Goal: Task Accomplishment & Management: Manage account settings

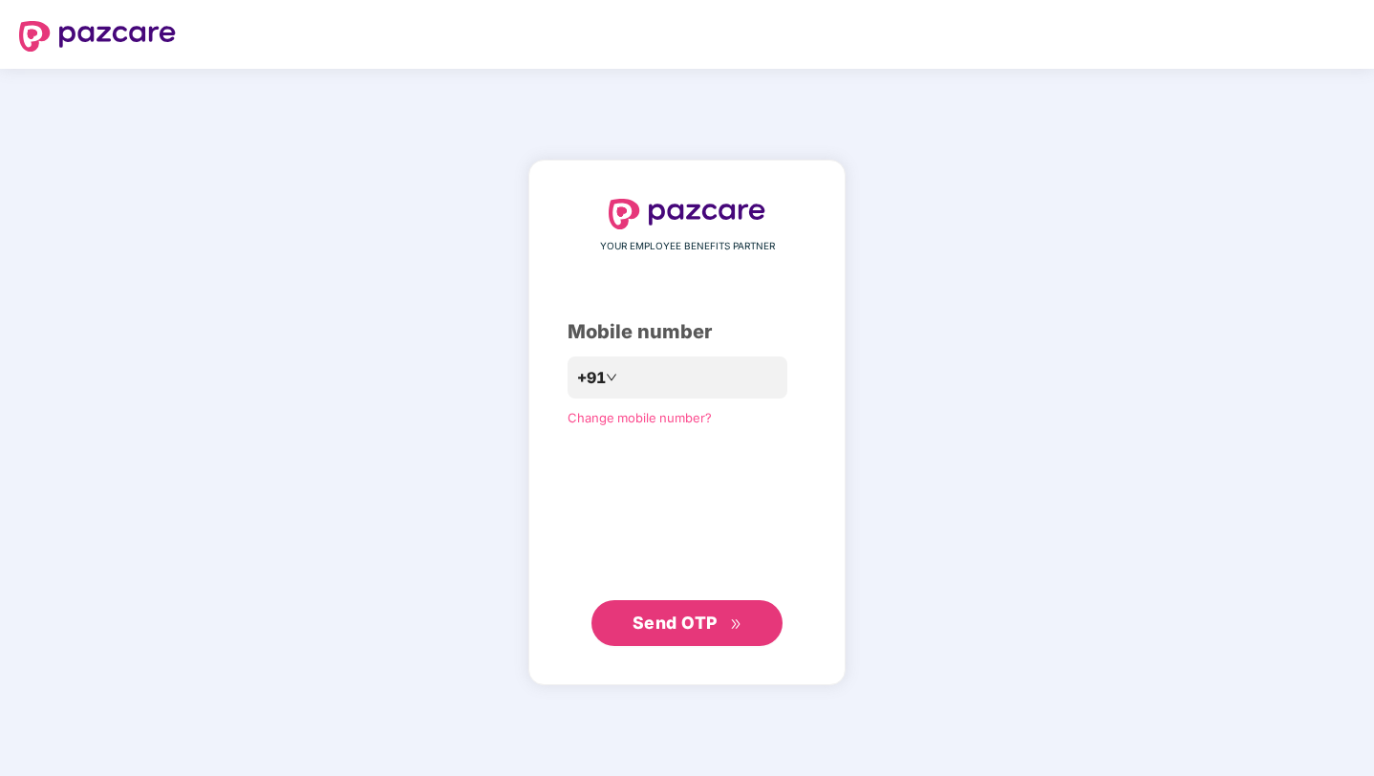
click at [721, 634] on span "Send OTP" at bounding box center [687, 622] width 110 height 27
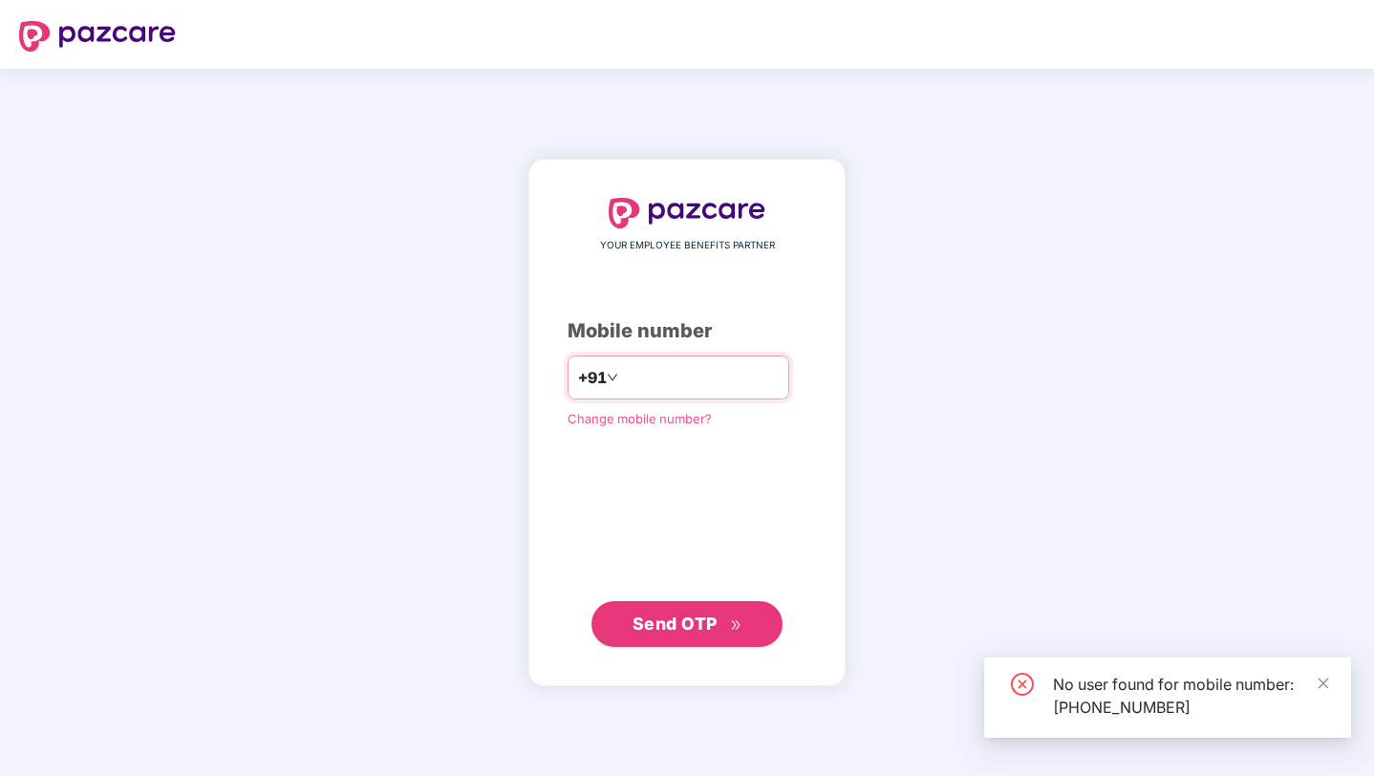
click at [633, 374] on input "**********" at bounding box center [700, 377] width 157 height 31
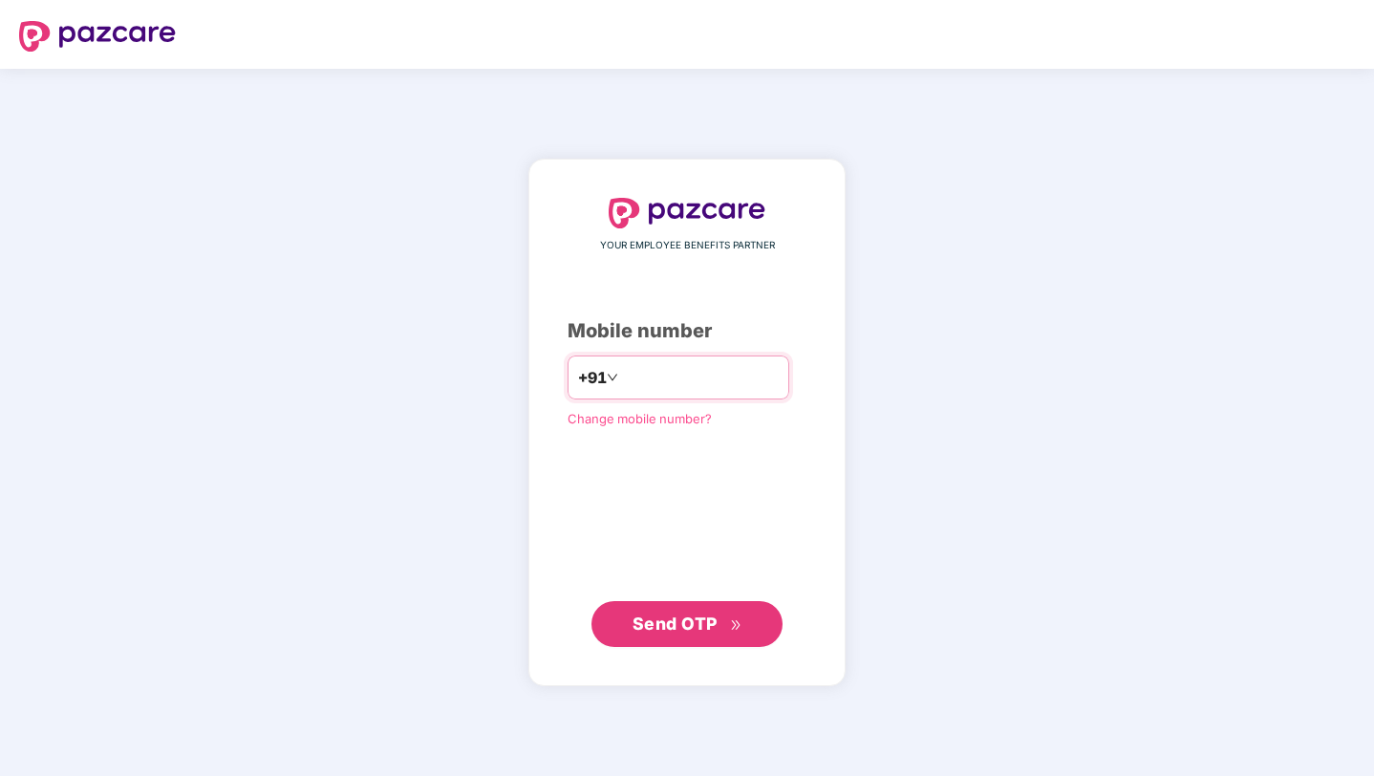
type input "**********"
click at [666, 637] on button "Send OTP" at bounding box center [686, 624] width 191 height 46
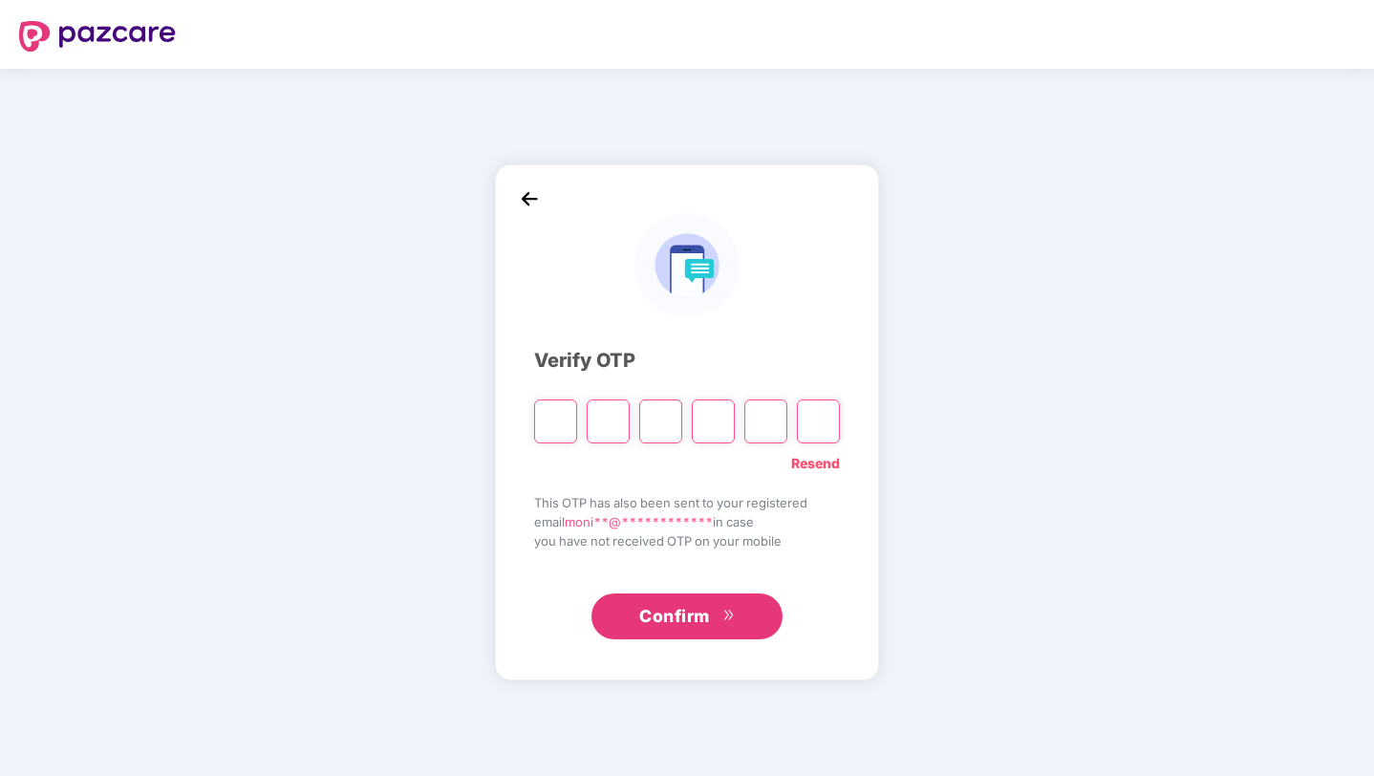
type input "*"
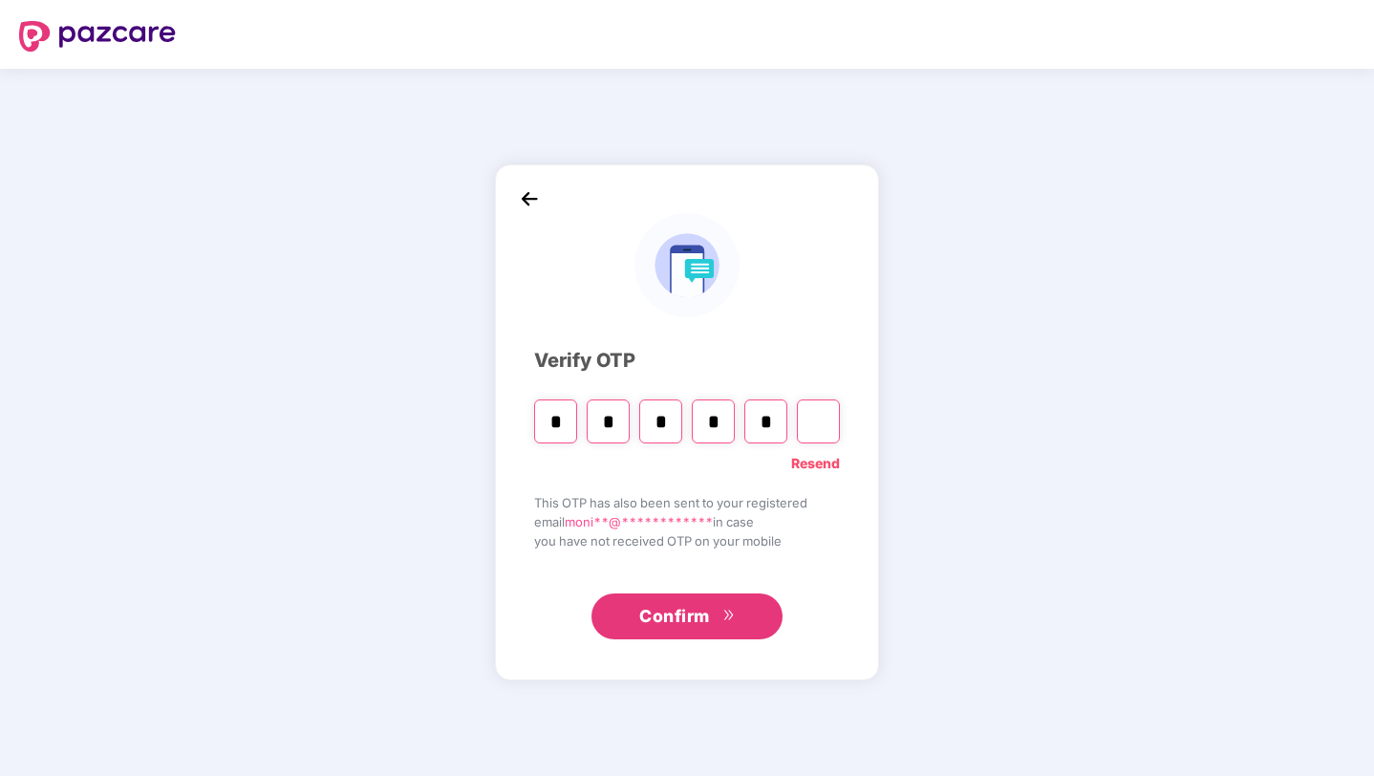
type input "*"
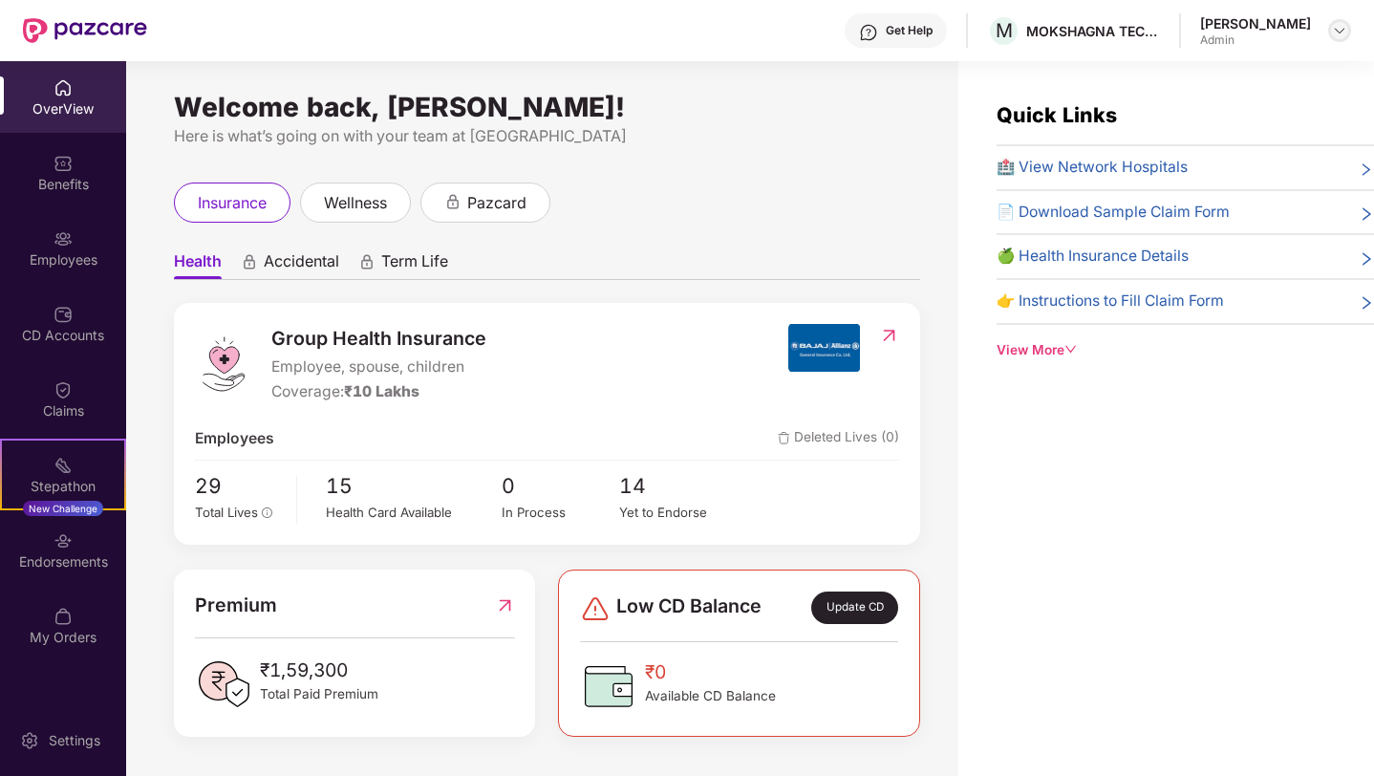
click at [1338, 27] on img at bounding box center [1338, 30] width 15 height 15
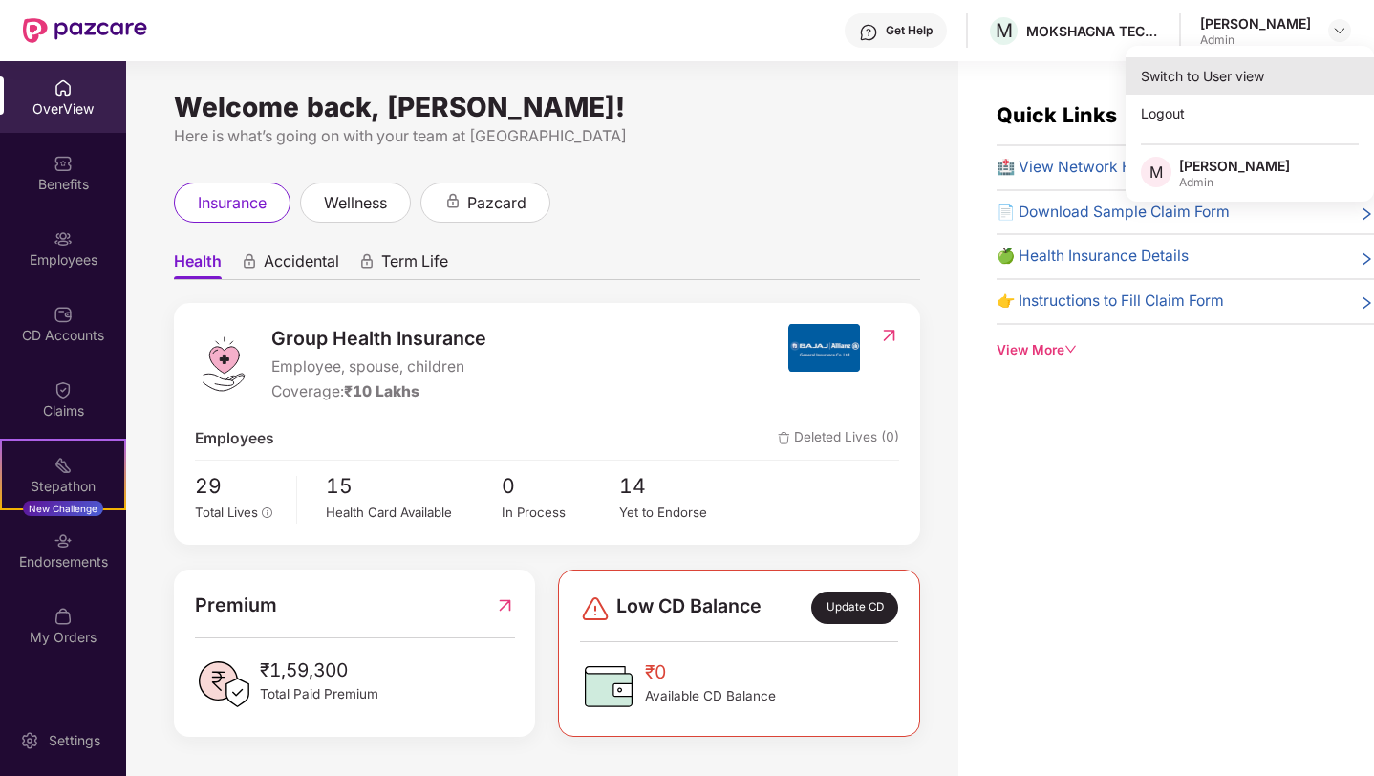
click at [1231, 74] on div "Switch to User view" at bounding box center [1249, 75] width 248 height 37
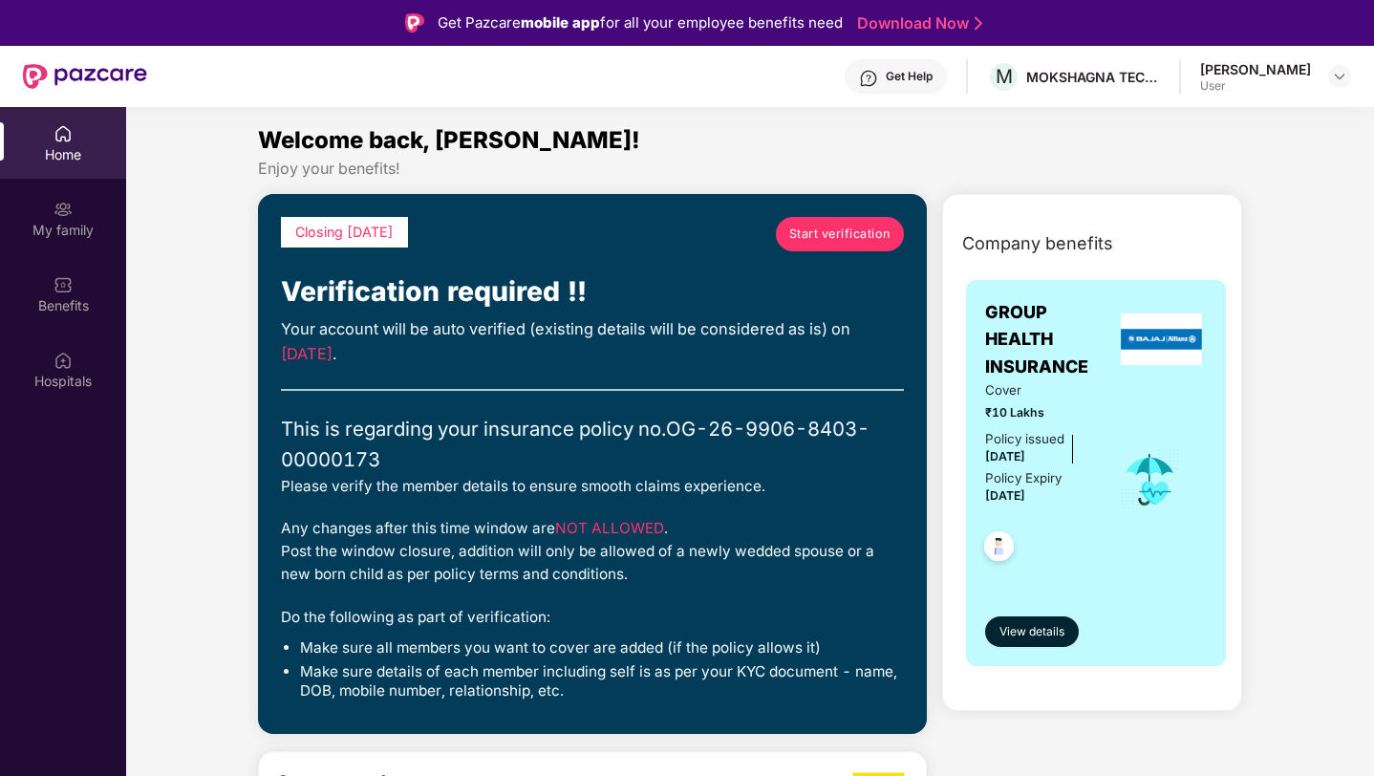
click at [1320, 79] on div "[PERSON_NAME] User" at bounding box center [1275, 76] width 151 height 33
click at [1337, 74] on img at bounding box center [1338, 76] width 15 height 15
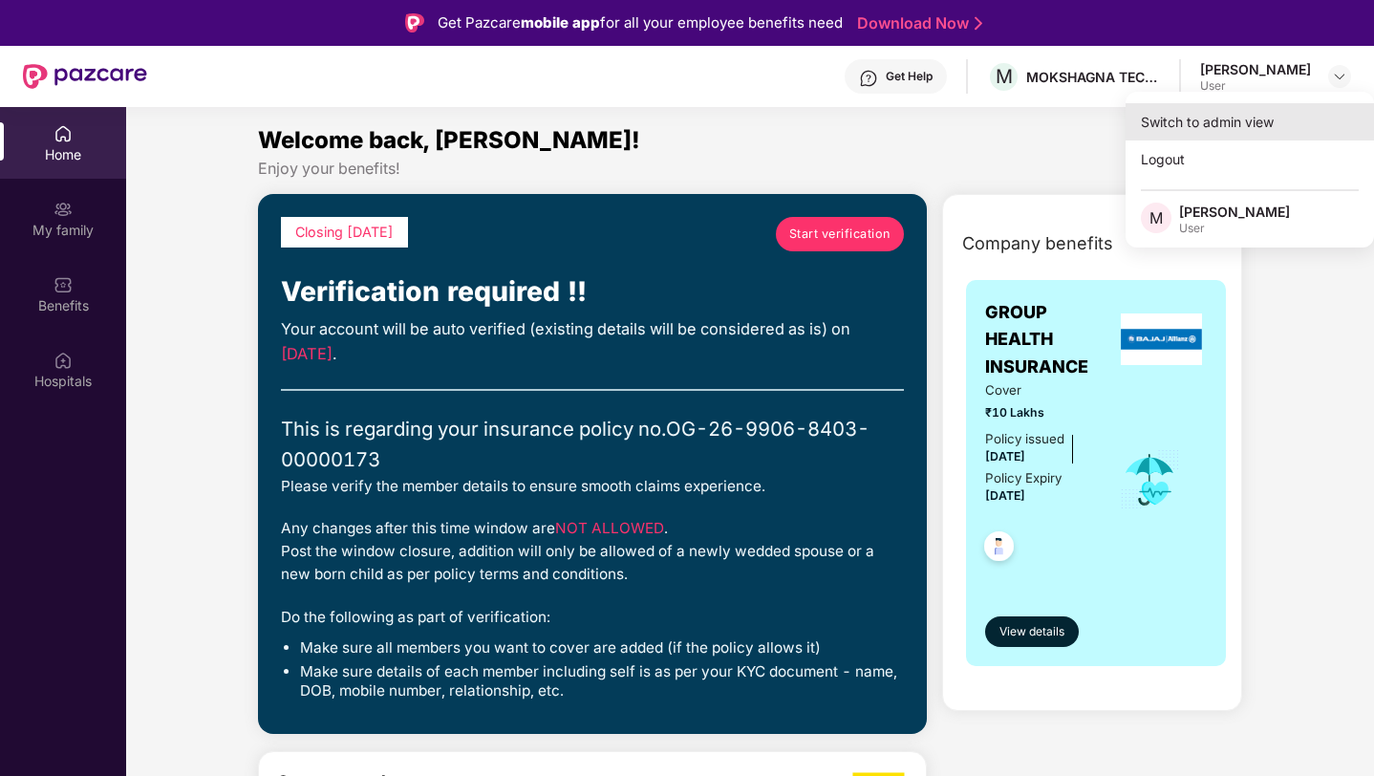
click at [1277, 121] on div "Switch to admin view" at bounding box center [1249, 121] width 248 height 37
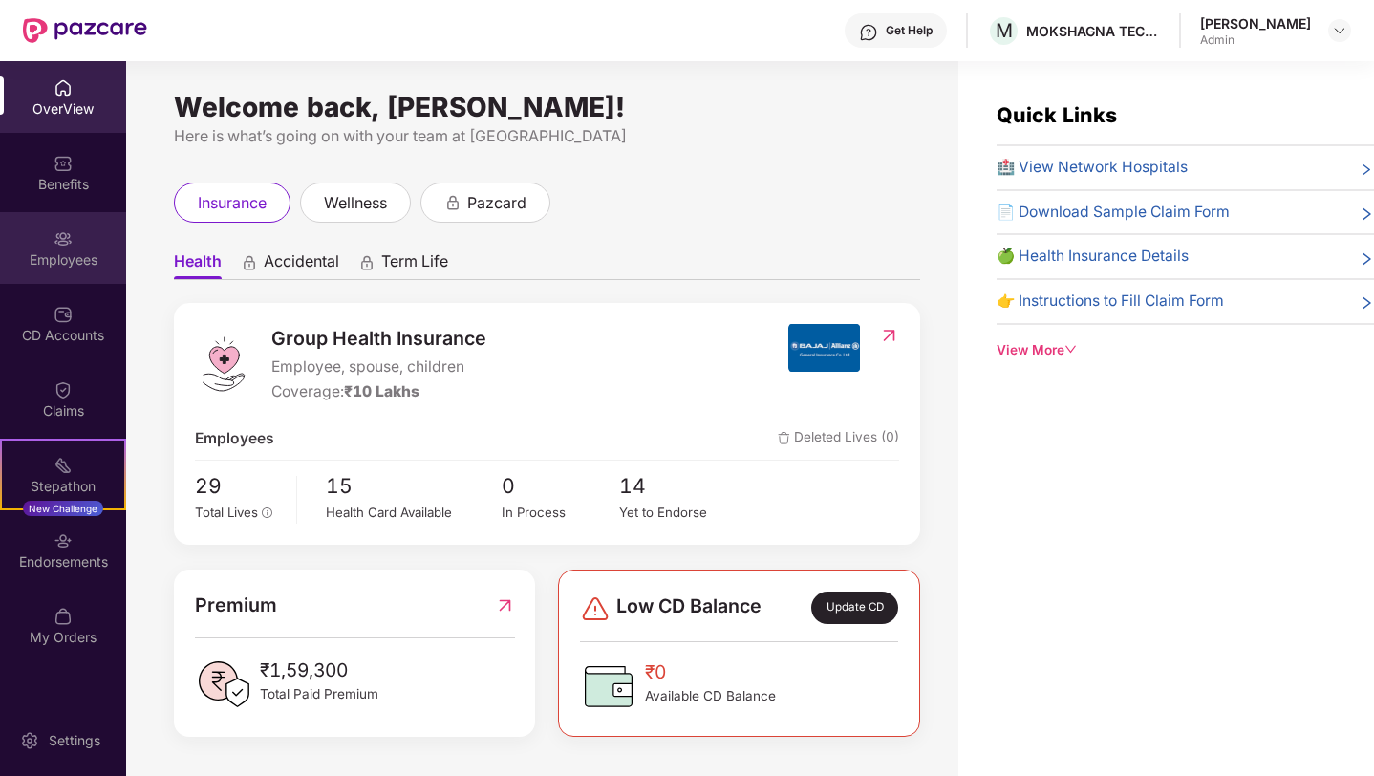
click at [86, 245] on div "Employees" at bounding box center [63, 248] width 126 height 72
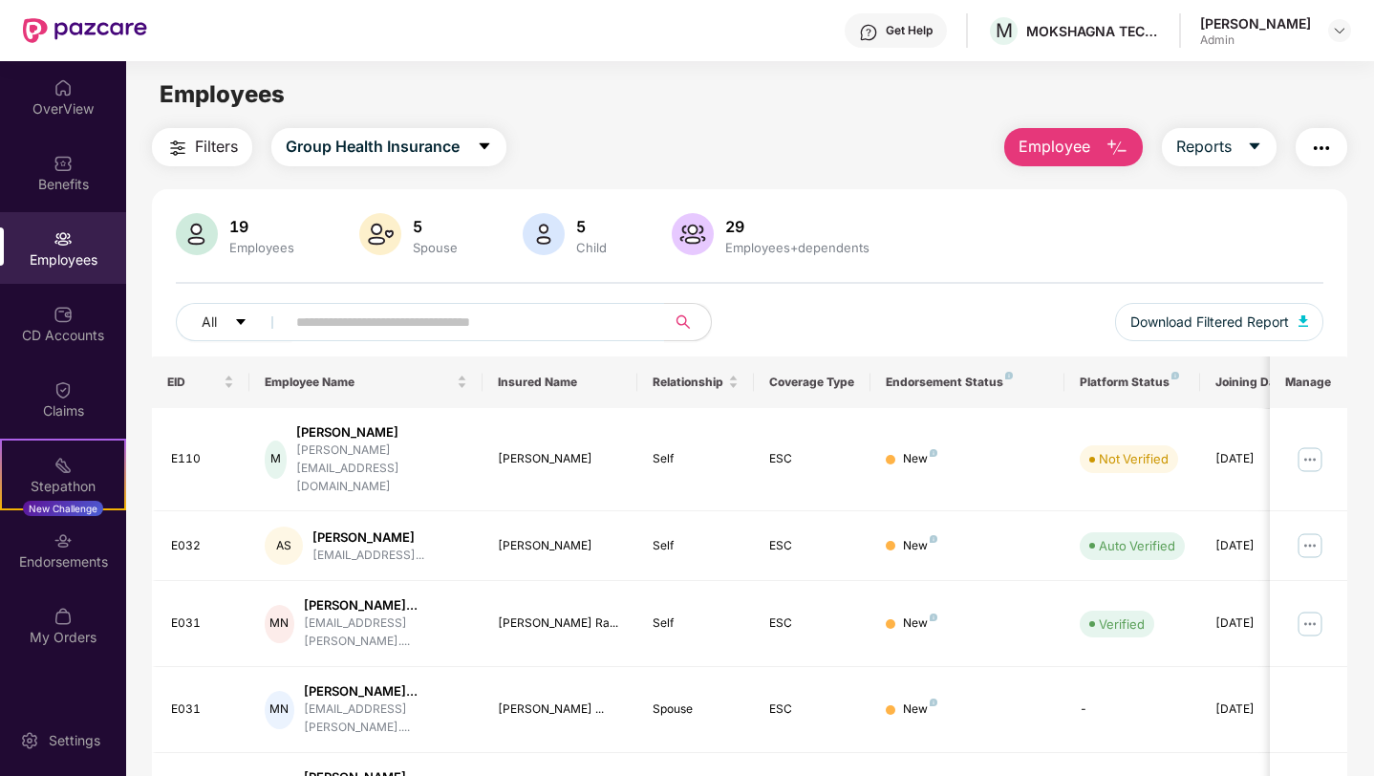
click at [1094, 150] on button "Employee" at bounding box center [1073, 147] width 138 height 38
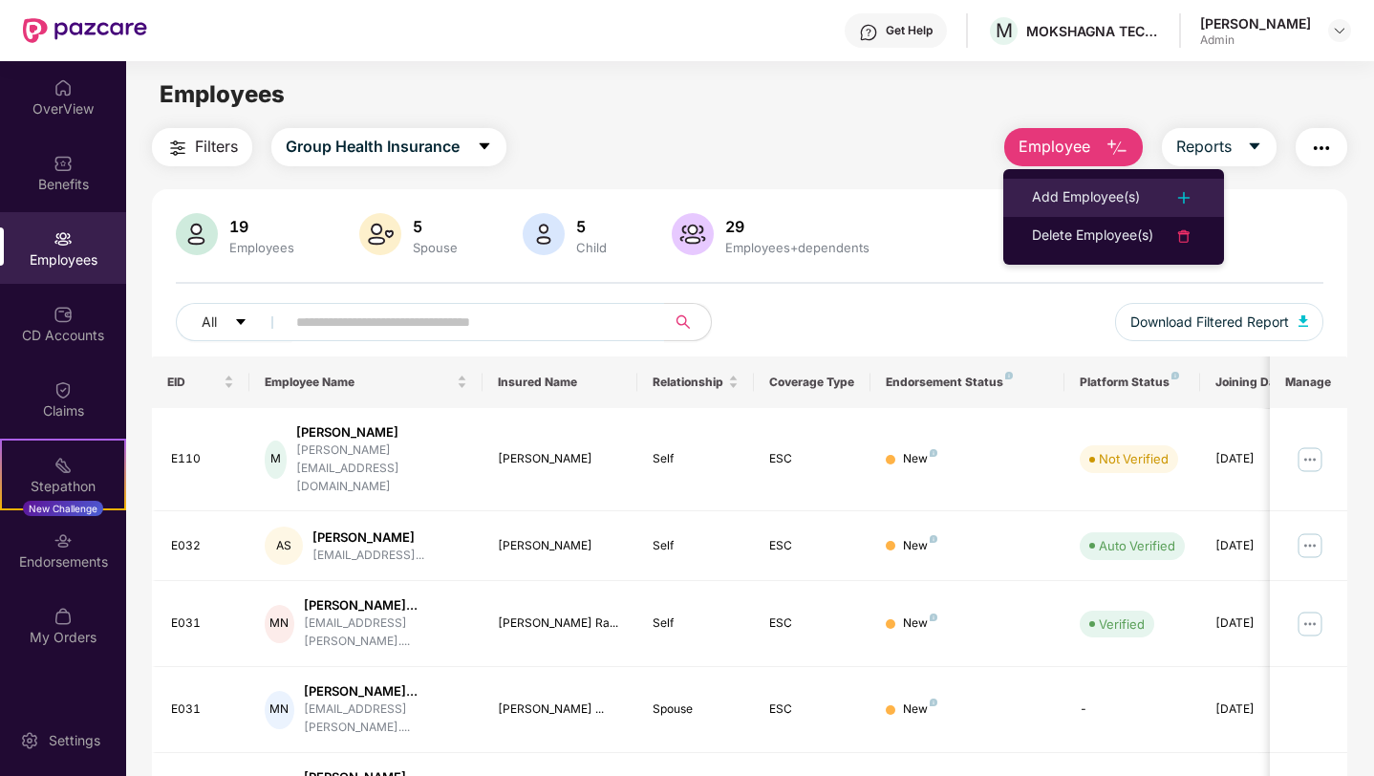
click at [1099, 201] on div "Add Employee(s)" at bounding box center [1086, 197] width 108 height 23
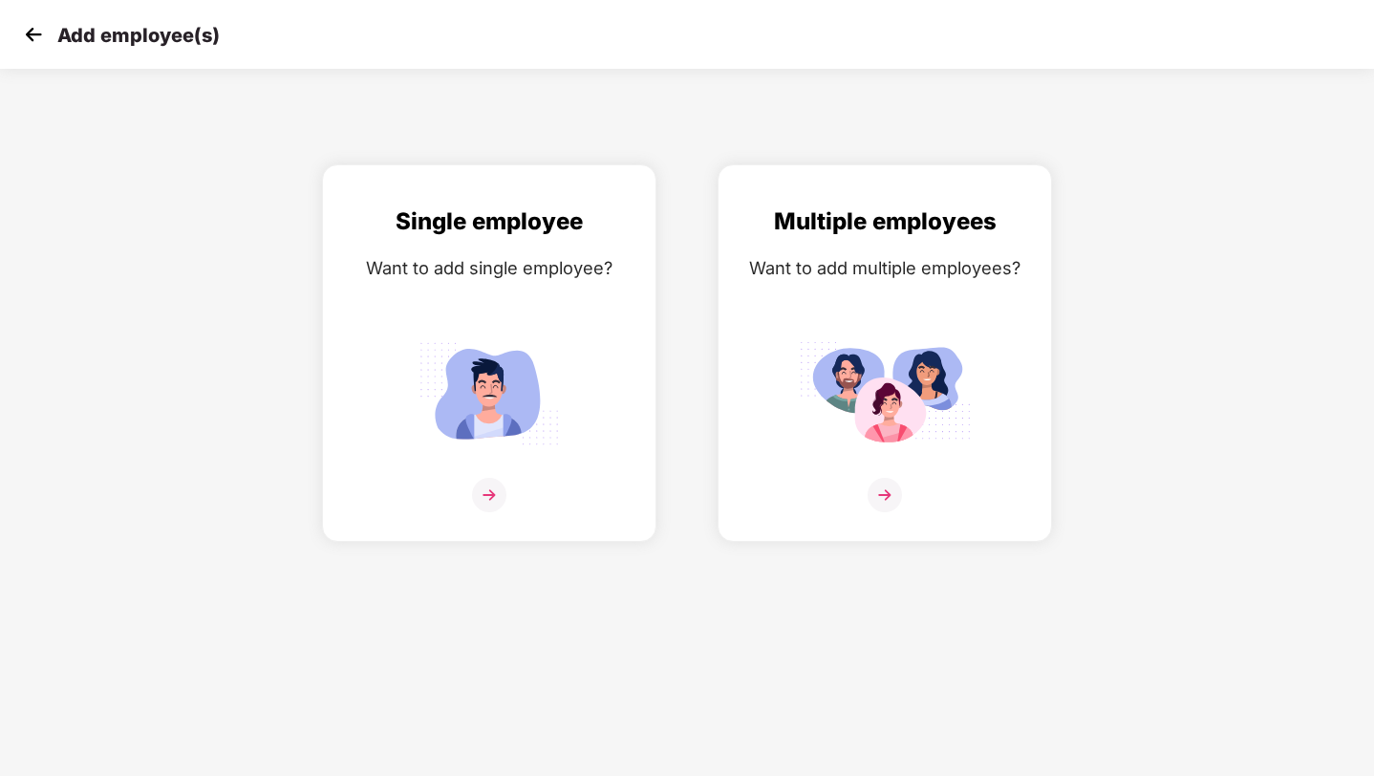
click at [32, 46] on img at bounding box center [33, 34] width 29 height 29
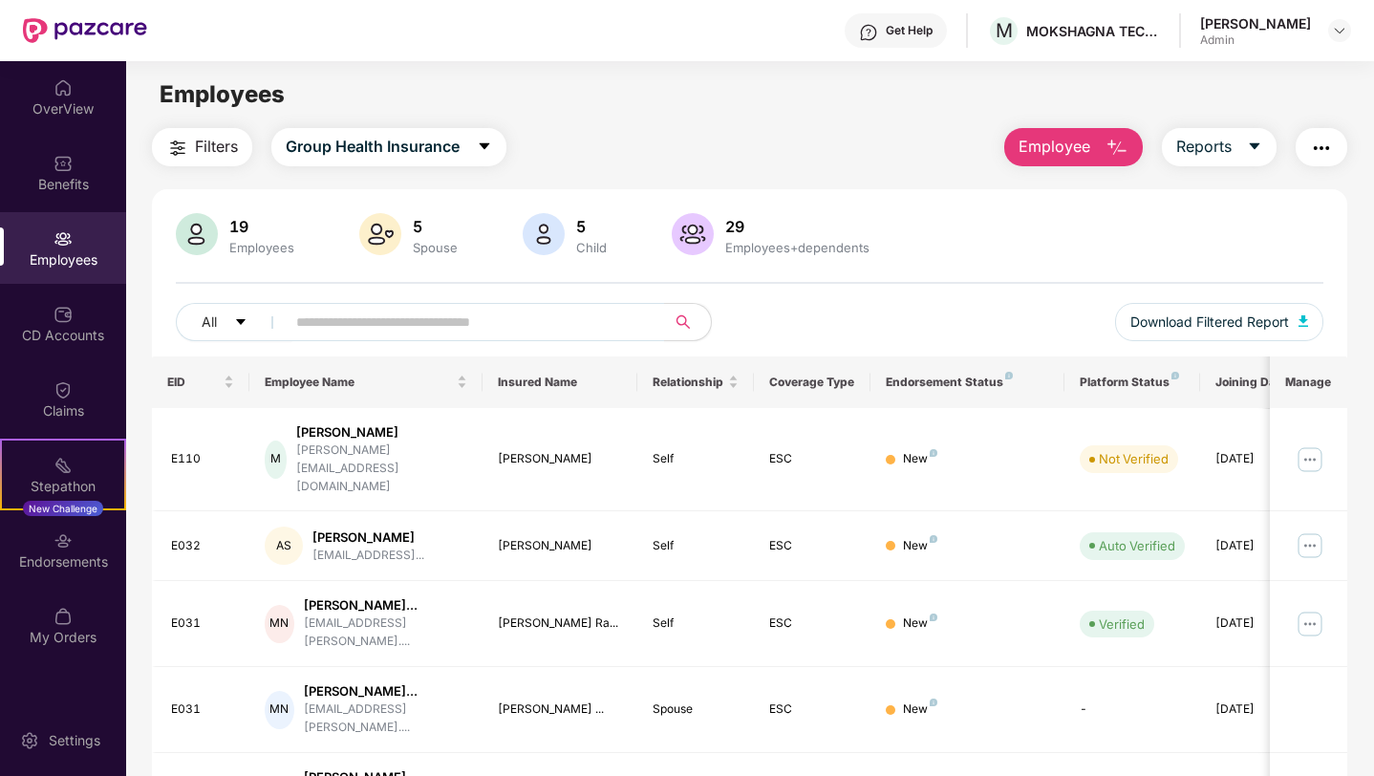
click at [1105, 142] on img "button" at bounding box center [1116, 148] width 23 height 23
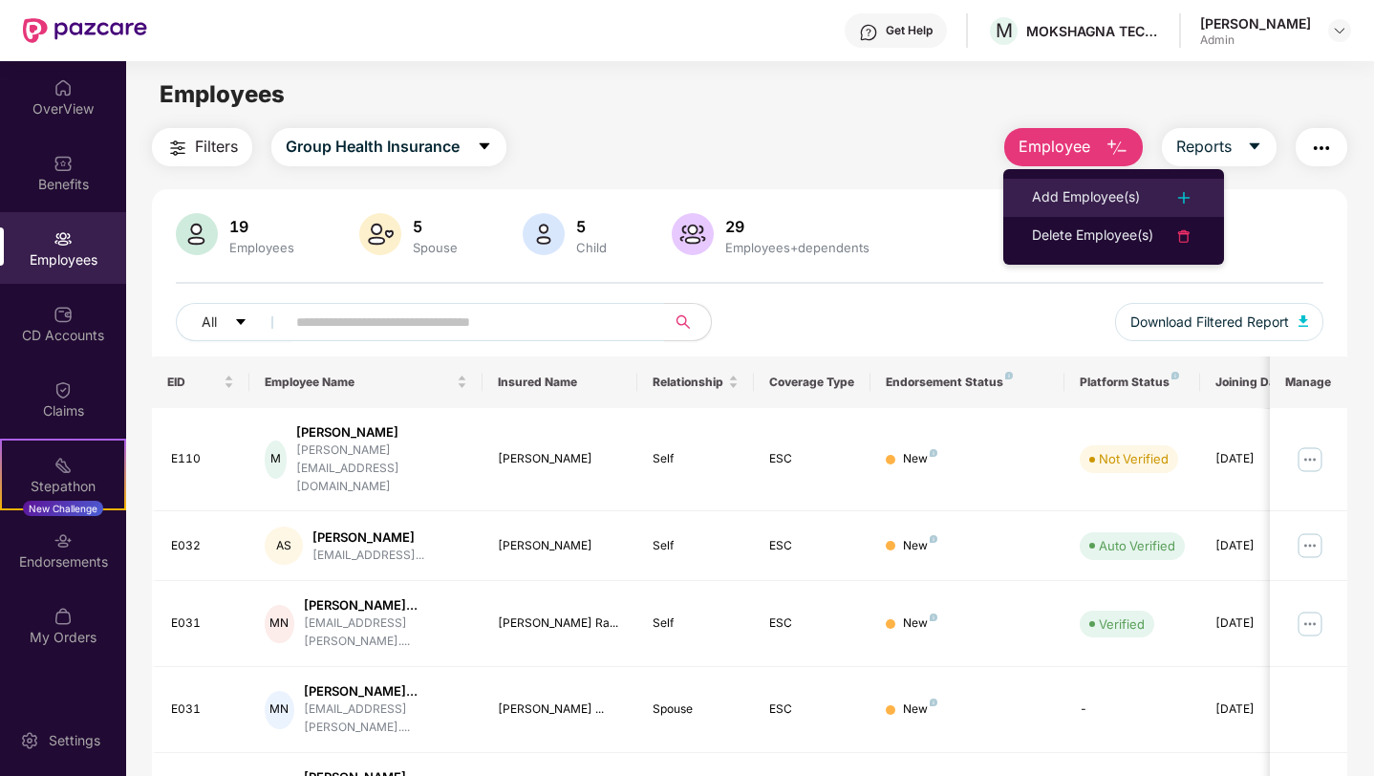
click at [1083, 199] on div "Add Employee(s)" at bounding box center [1086, 197] width 108 height 23
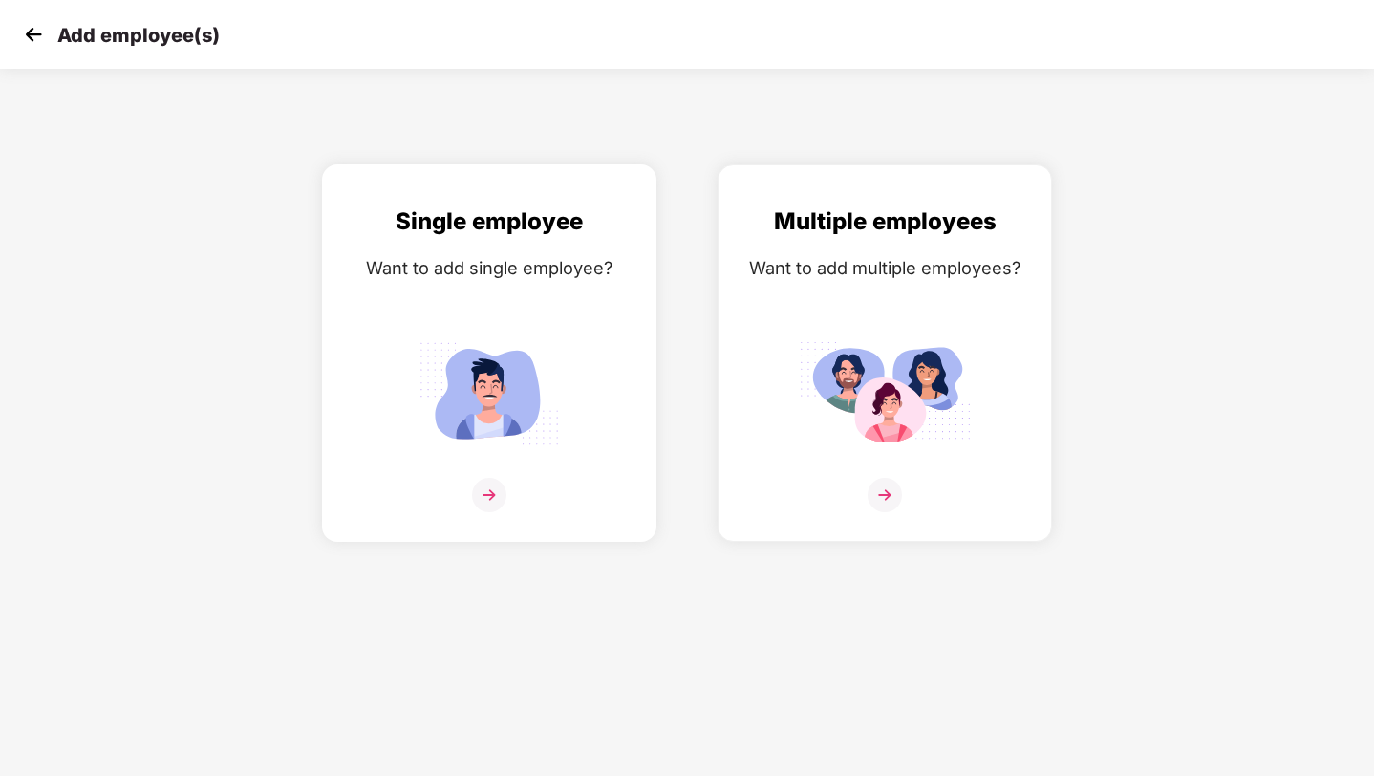
click at [486, 483] on img at bounding box center [489, 495] width 34 height 34
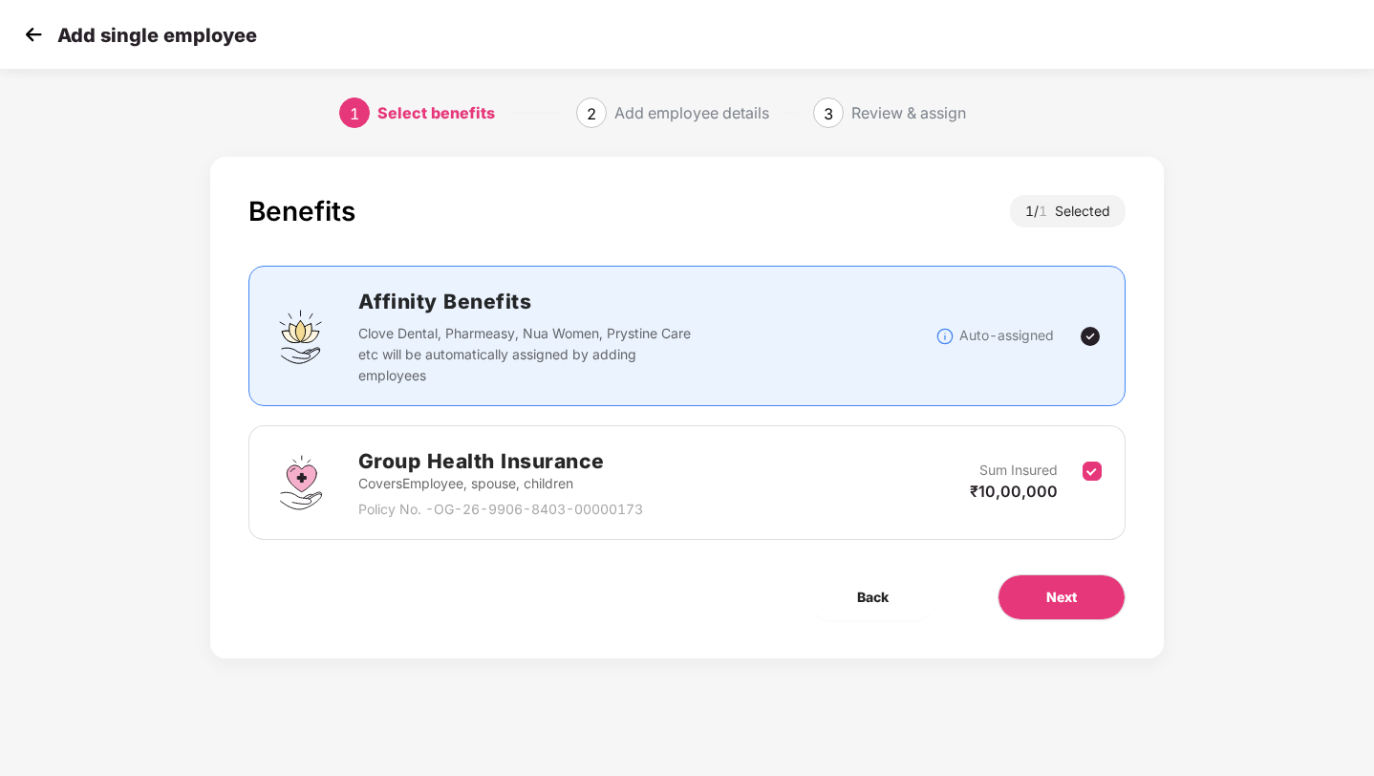
click at [32, 29] on img at bounding box center [33, 34] width 29 height 29
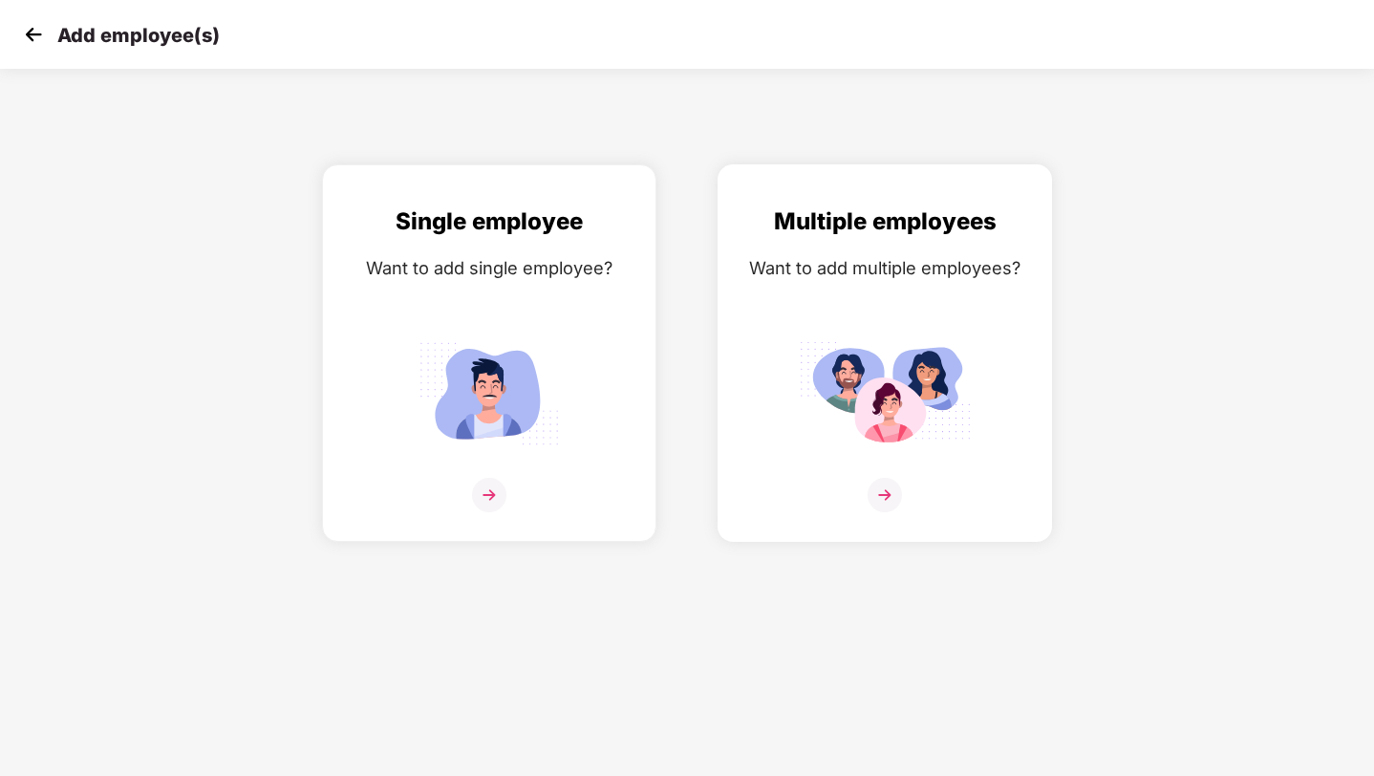
click at [885, 489] on img at bounding box center [884, 495] width 34 height 34
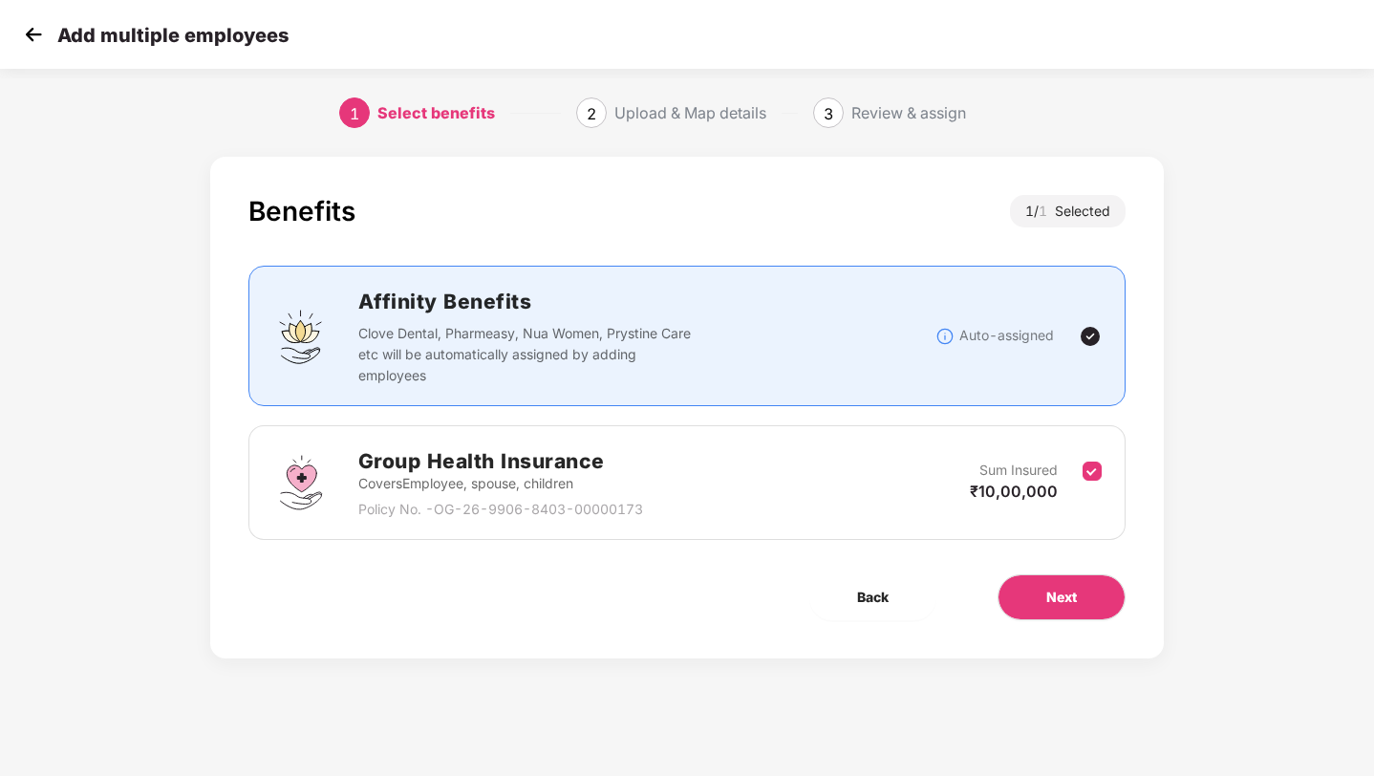
click at [40, 37] on img at bounding box center [33, 34] width 29 height 29
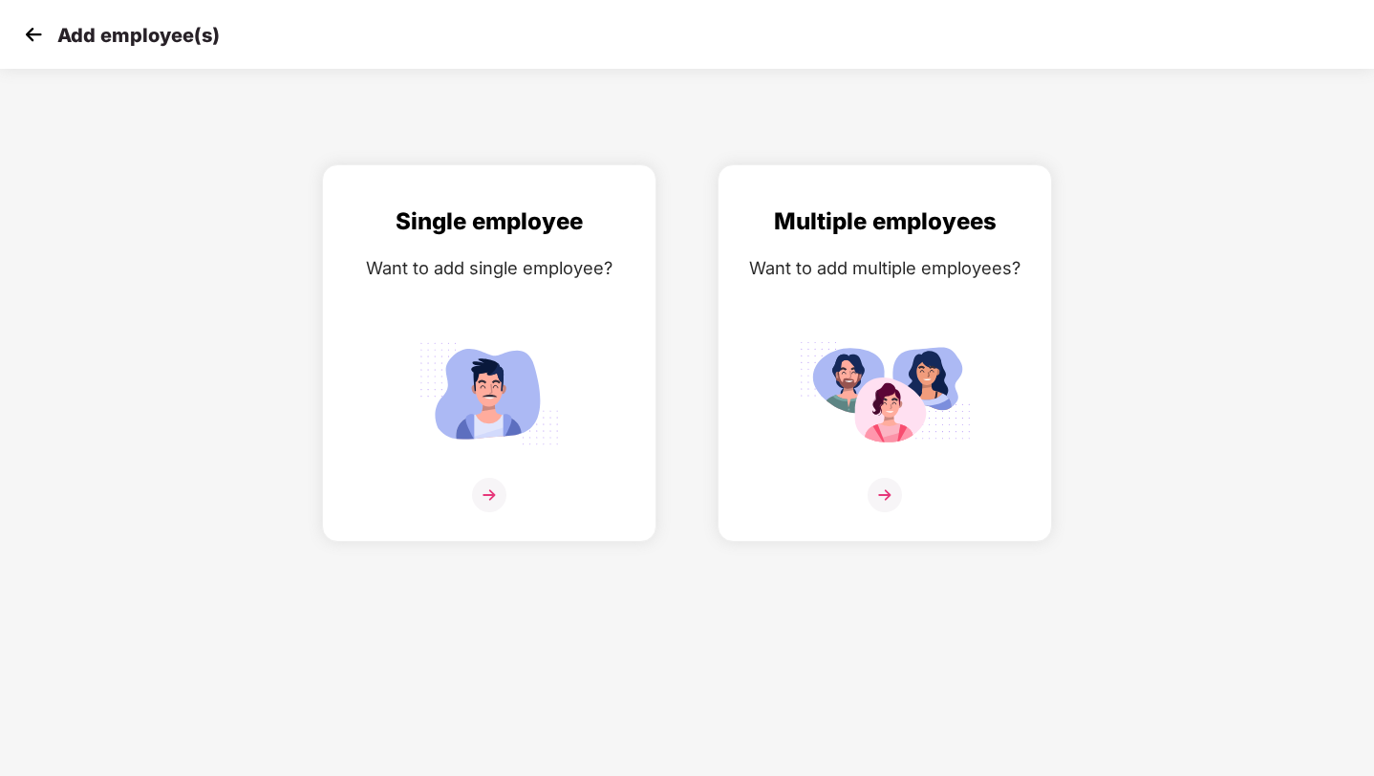
click at [39, 37] on img at bounding box center [33, 34] width 29 height 29
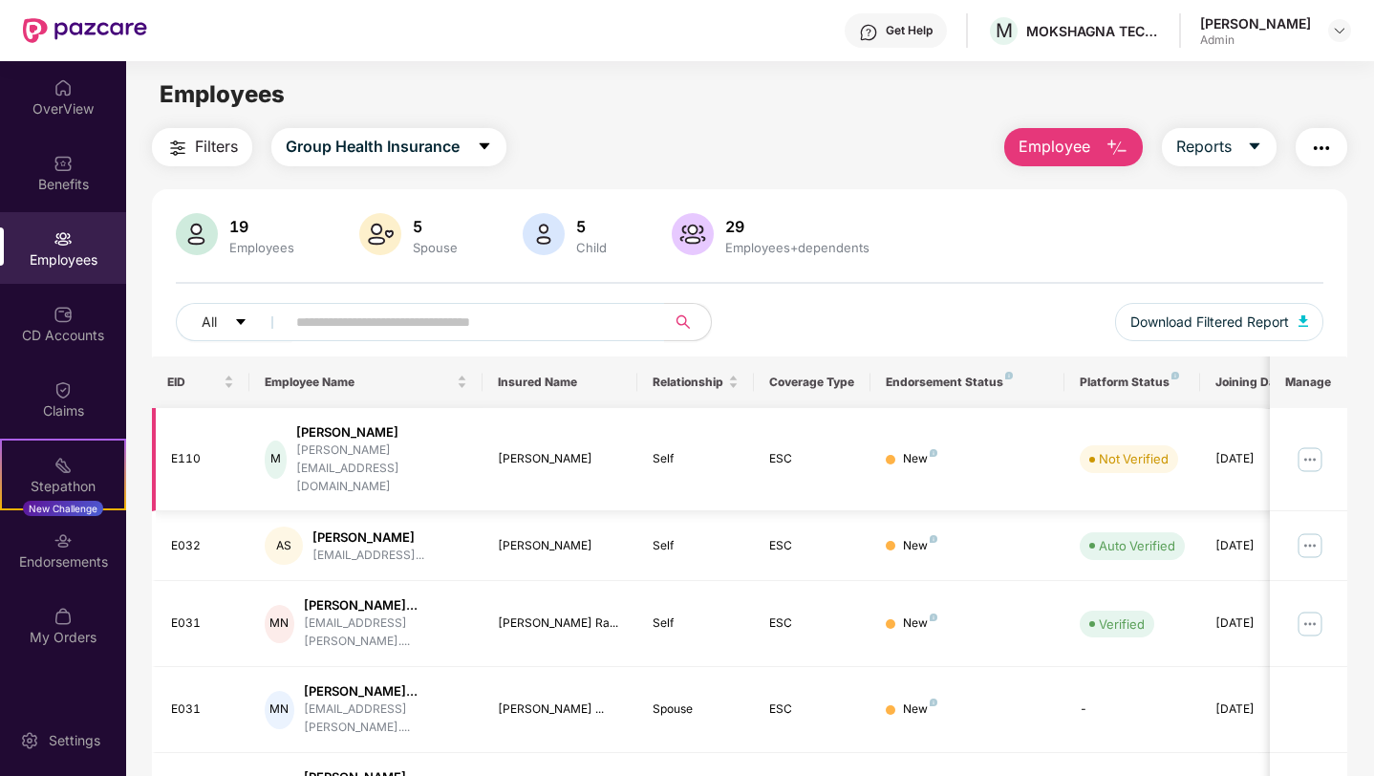
click at [1310, 444] on img at bounding box center [1309, 459] width 31 height 31
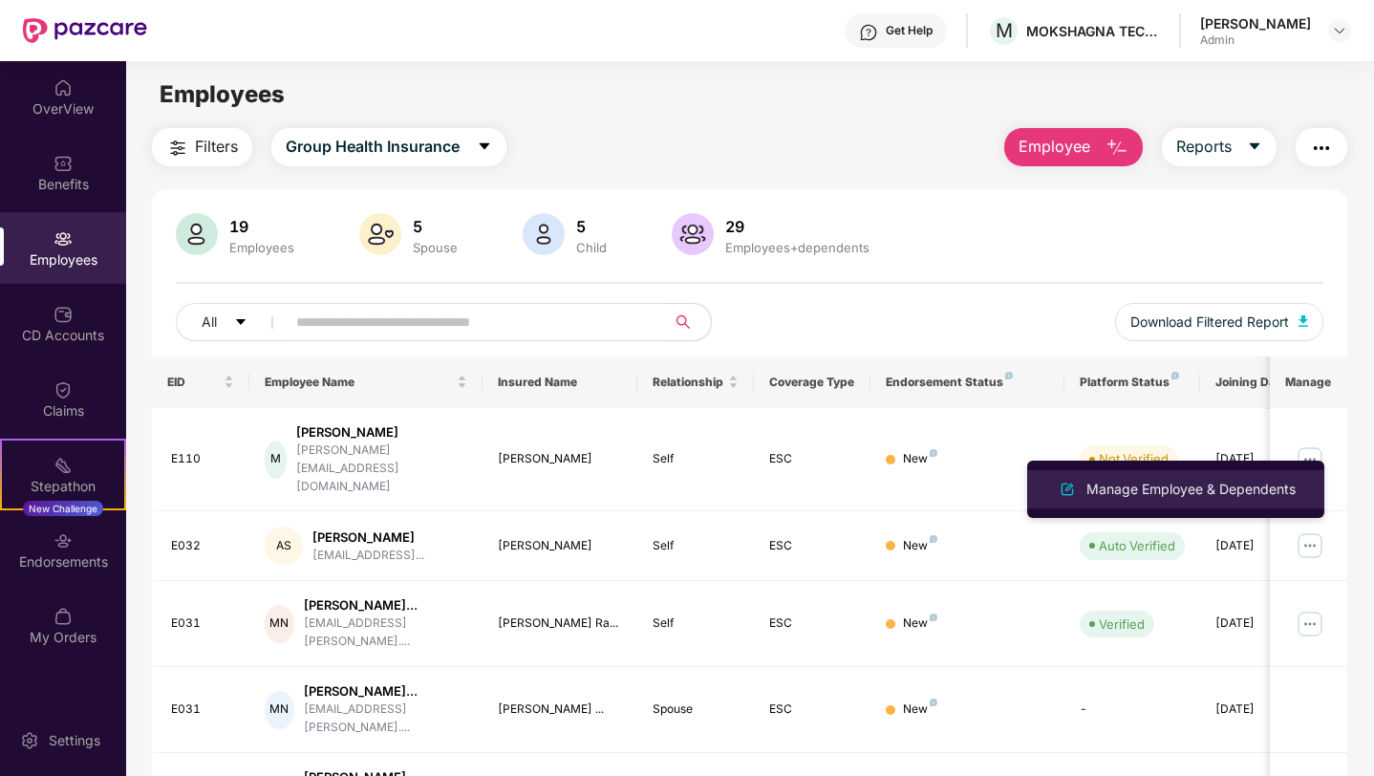
click at [1175, 484] on div "Manage Employee & Dependents" at bounding box center [1190, 489] width 217 height 21
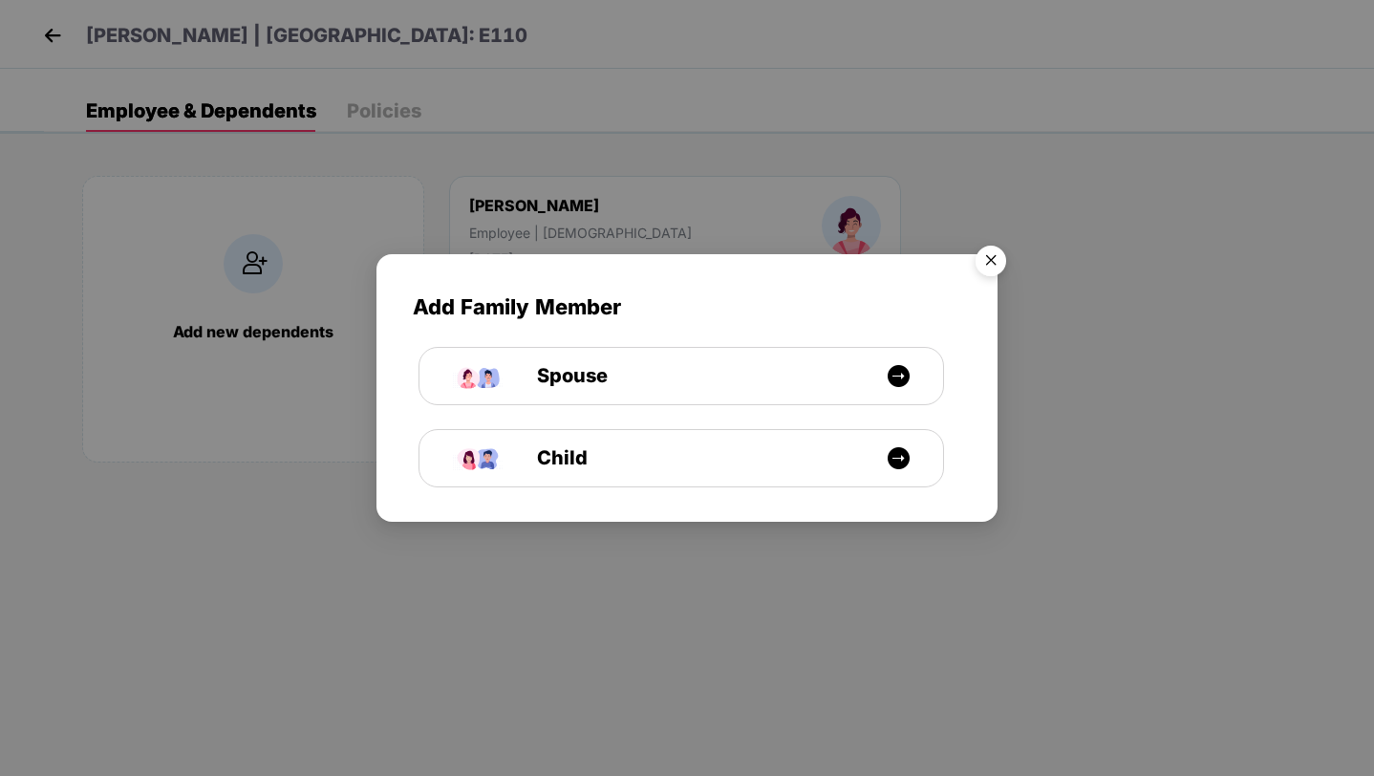
click at [999, 262] on img "Close" at bounding box center [990, 263] width 53 height 53
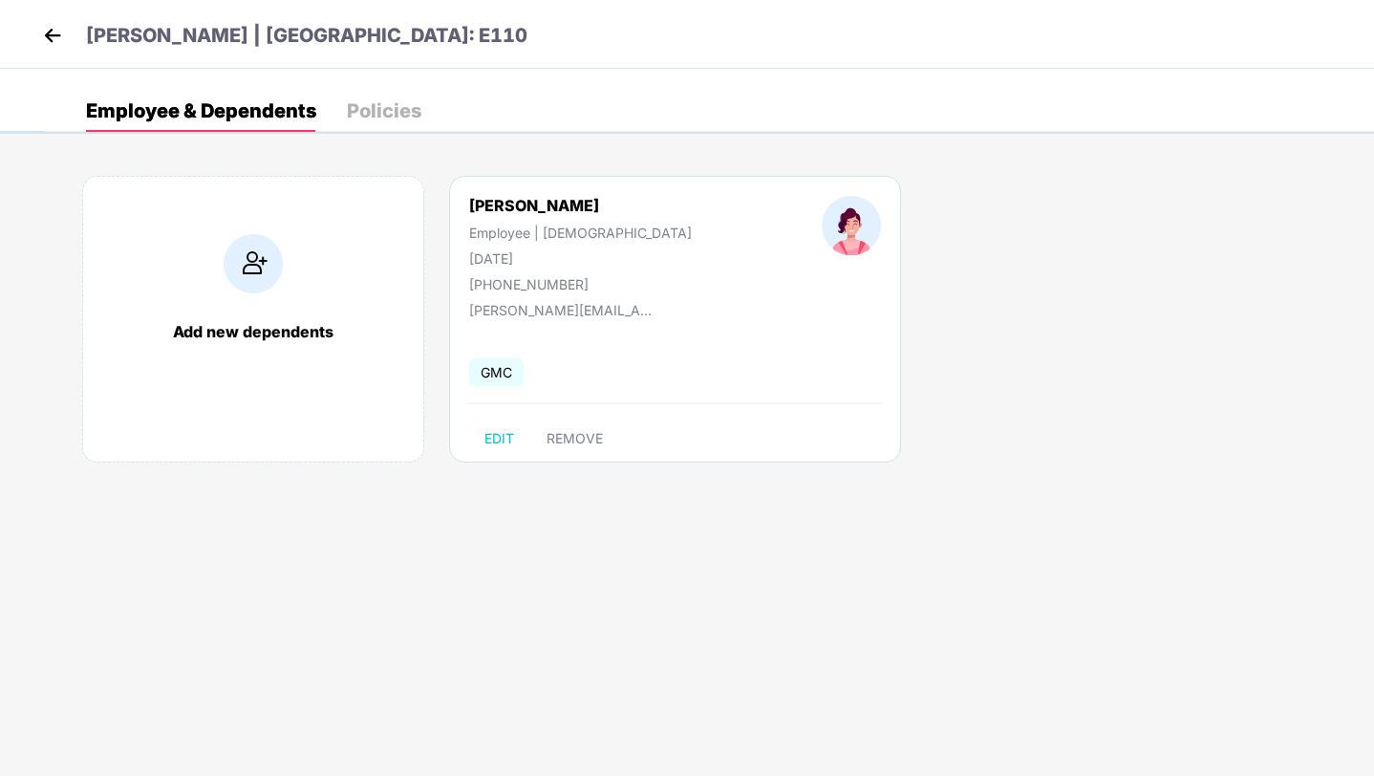
click at [53, 38] on img at bounding box center [52, 35] width 29 height 29
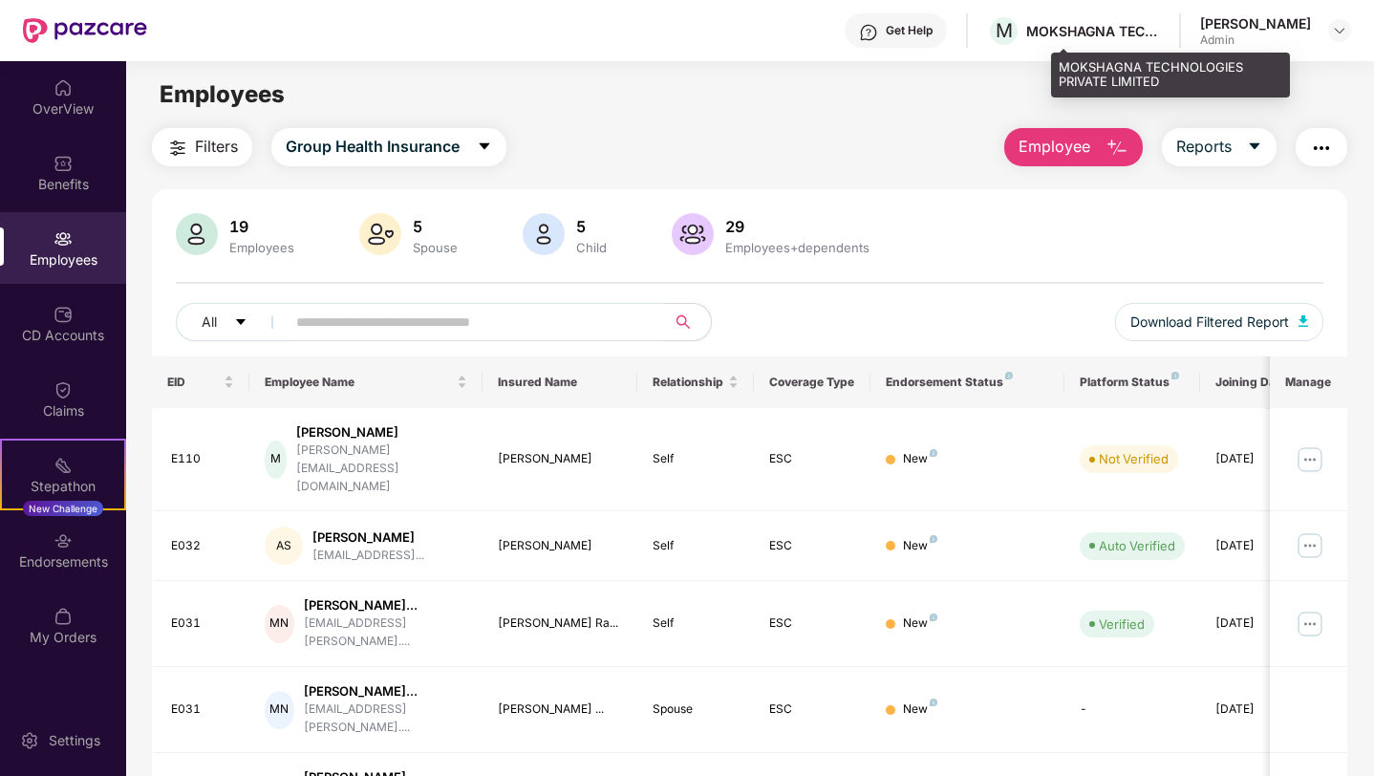
click at [1160, 30] on div "MOKSHAGNA TECHNOLOGIES PRIVATE LIMITED" at bounding box center [1093, 31] width 134 height 18
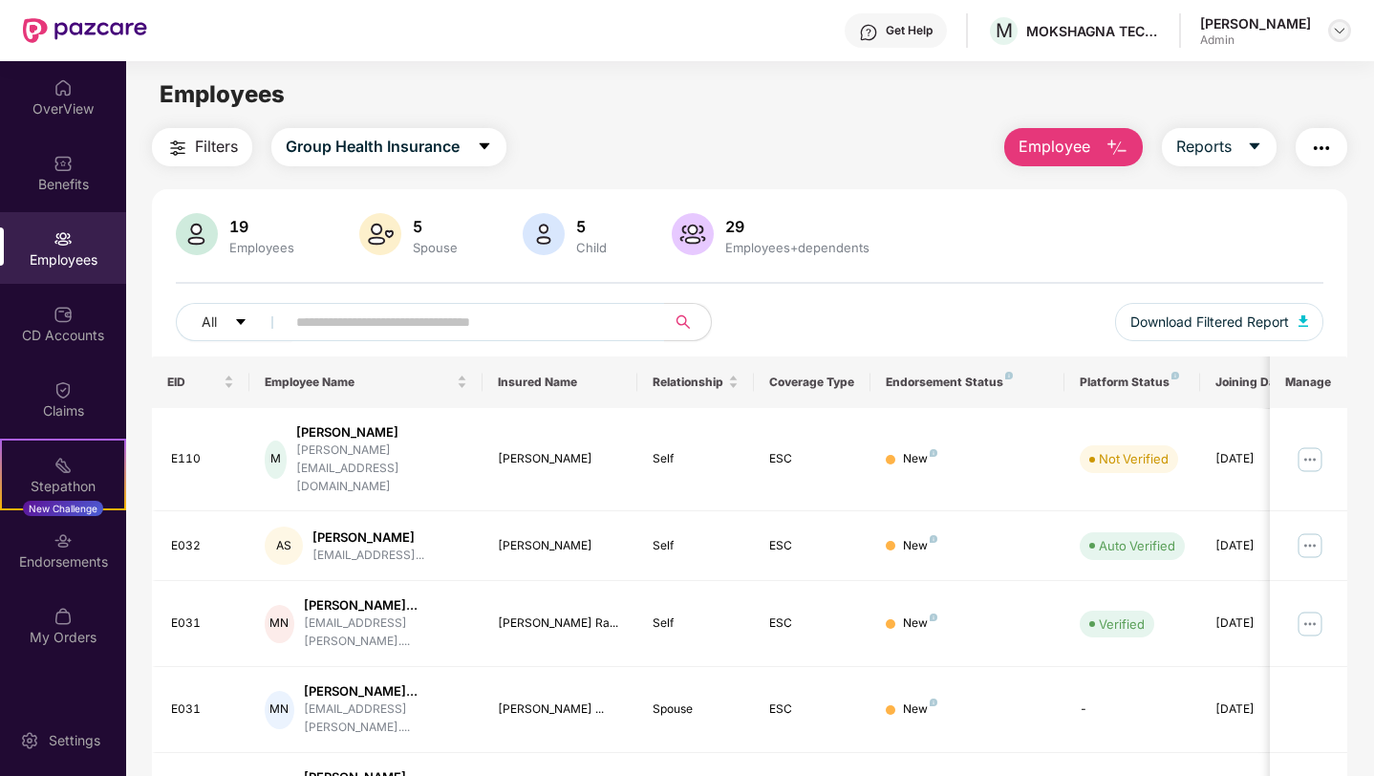
click at [1334, 29] on img at bounding box center [1338, 30] width 15 height 15
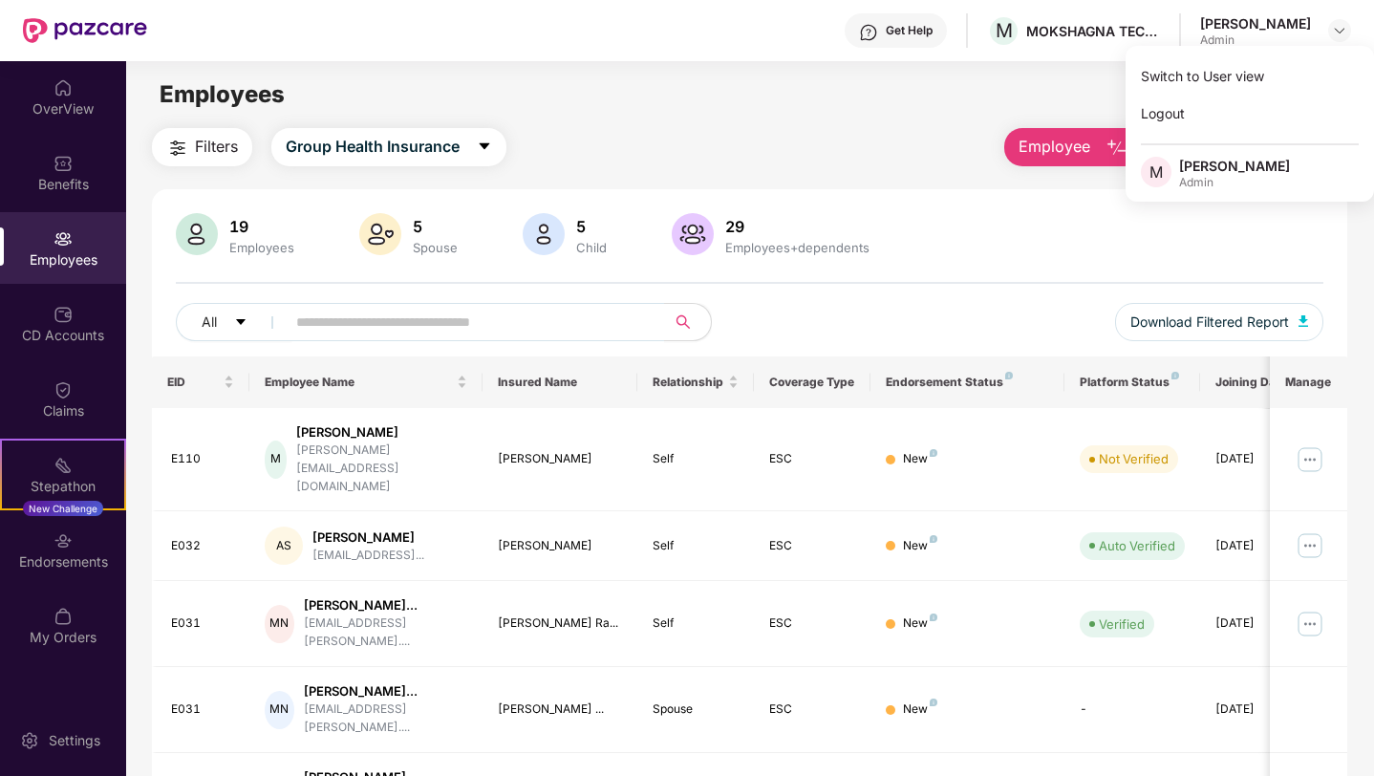
click at [932, 35] on div "Get Help" at bounding box center [908, 30] width 47 height 15
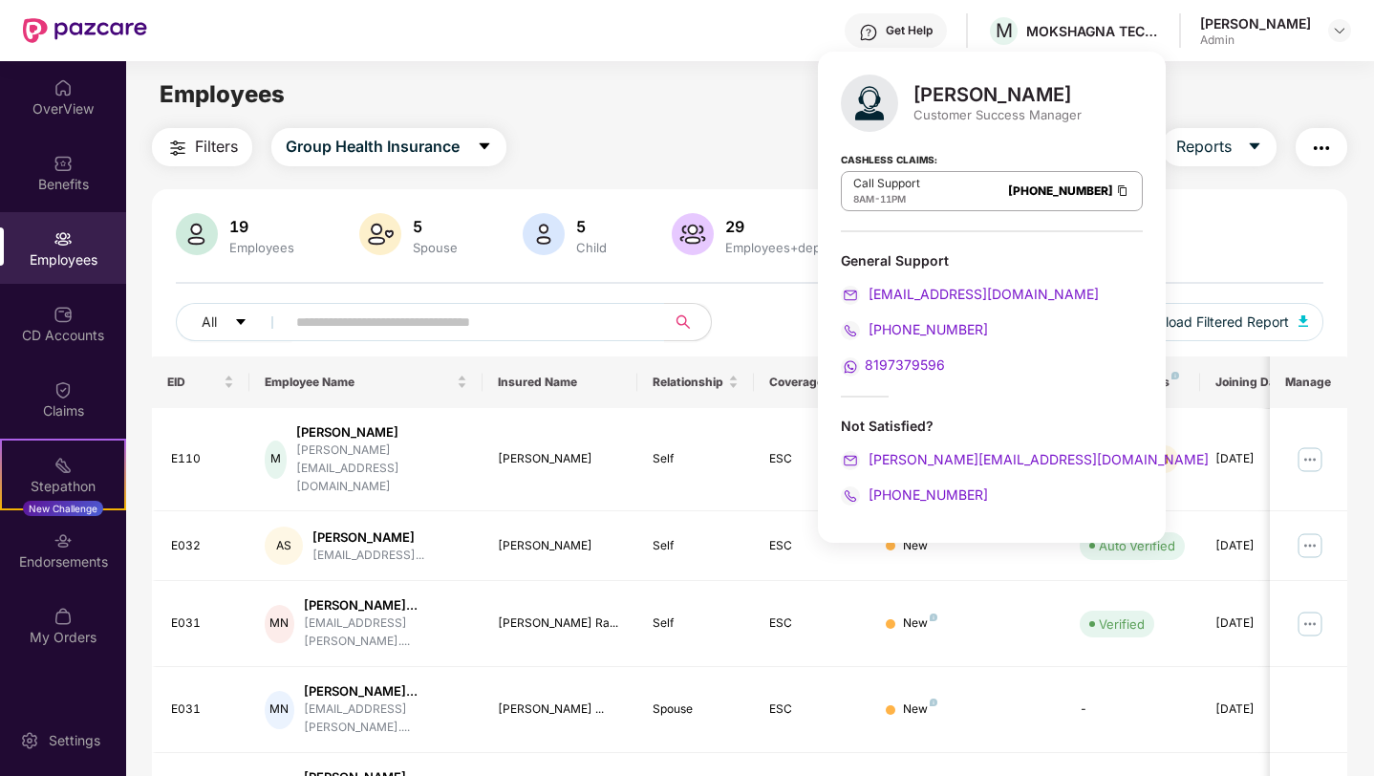
click at [754, 115] on main "Employees Filters Group Health Insurance Employee Reports 19 Employees 5 Spouse…" at bounding box center [749, 449] width 1246 height 776
